Goal: Task Accomplishment & Management: Use online tool/utility

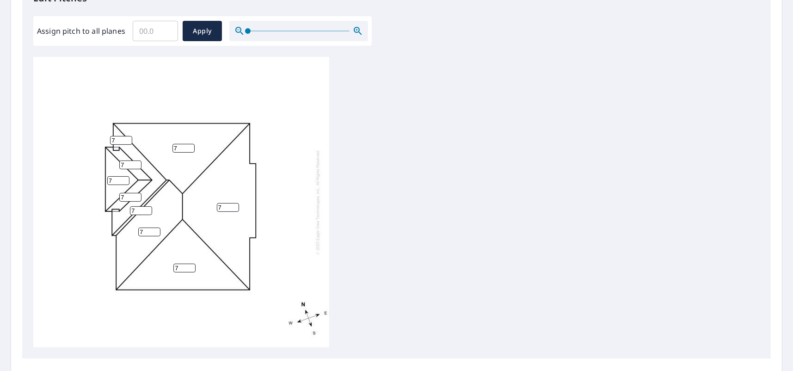
scroll to position [278, 0]
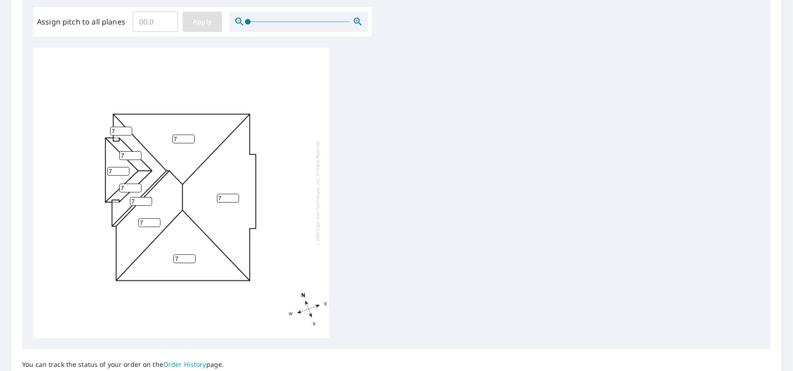
click at [212, 28] on button "Apply" at bounding box center [202, 22] width 39 height 20
